Goal: Task Accomplishment & Management: Manage account settings

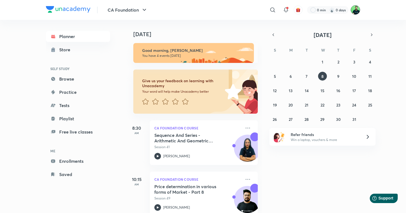
click at [355, 10] on img at bounding box center [355, 9] width 9 height 9
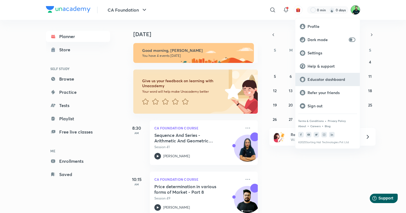
click at [323, 81] on p "Educator dashboard" at bounding box center [331, 79] width 48 height 5
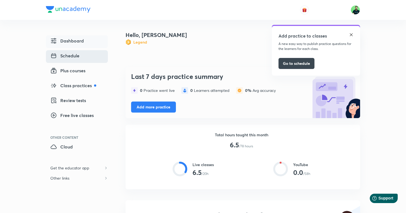
click at [61, 57] on span "Schedule" at bounding box center [64, 56] width 29 height 7
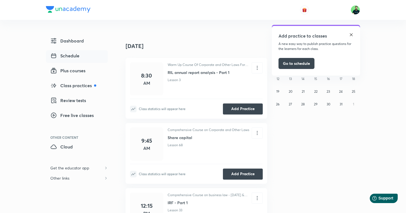
click at [350, 35] on img at bounding box center [351, 35] width 4 height 4
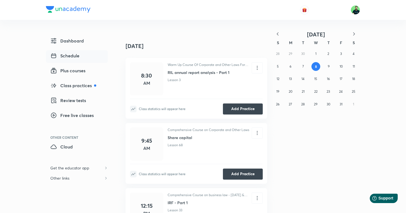
click at [276, 32] on icon "button" at bounding box center [278, 34] width 6 height 6
click at [291, 67] on abbr "9" at bounding box center [290, 66] width 2 height 4
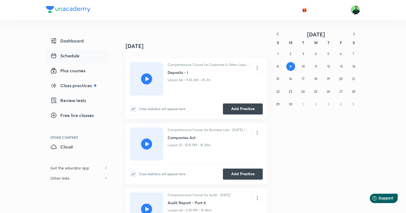
click at [354, 35] on icon "button" at bounding box center [354, 33] width 2 height 3
click at [315, 64] on abbr "9" at bounding box center [316, 66] width 2 height 4
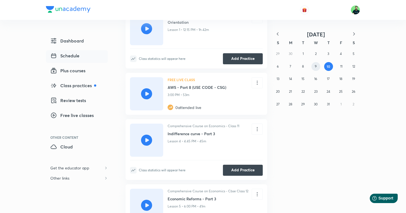
scroll to position [449, 0]
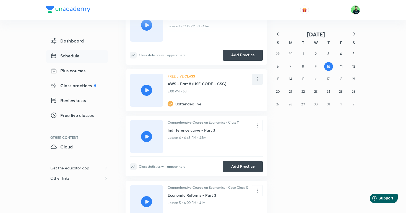
click at [257, 80] on icon at bounding box center [257, 79] width 6 height 6
click at [295, 162] on div at bounding box center [203, 106] width 406 height 213
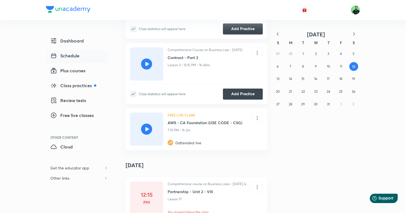
scroll to position [1117, 0]
